Goal: Find specific page/section: Find specific page/section

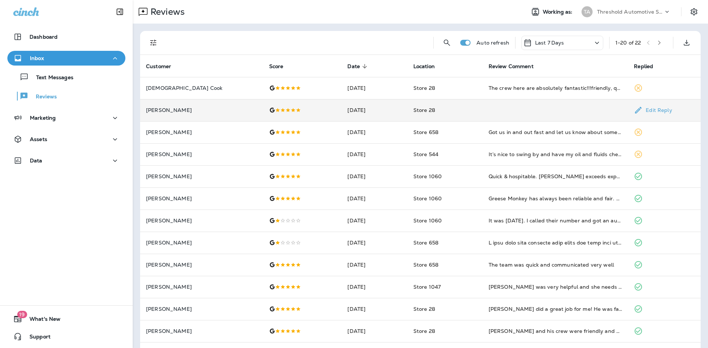
click at [493, 111] on td at bounding box center [555, 110] width 146 height 22
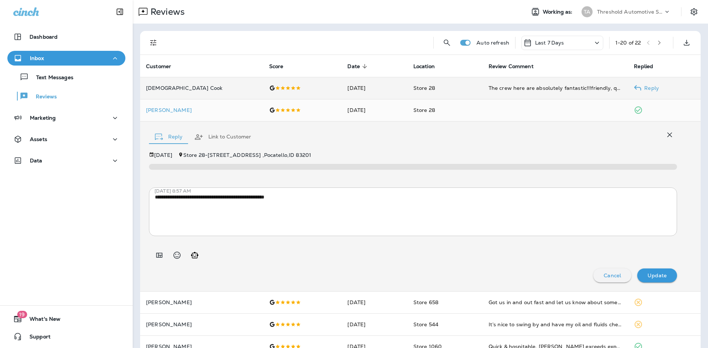
click at [470, 86] on td "Store 28" at bounding box center [444, 88] width 75 height 22
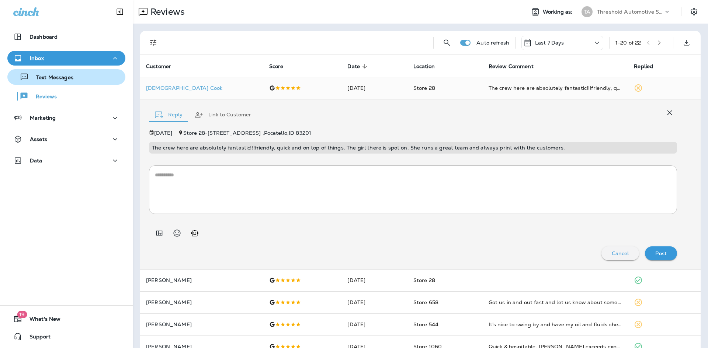
click at [60, 78] on p "Text Messages" at bounding box center [51, 77] width 45 height 7
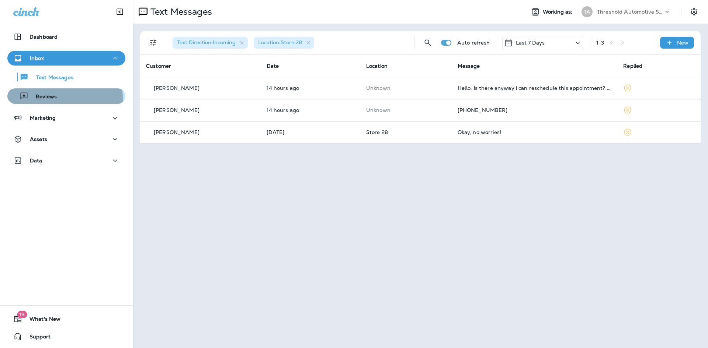
click at [49, 99] on p "Reviews" at bounding box center [42, 97] width 28 height 7
